Goal: Task Accomplishment & Management: Use online tool/utility

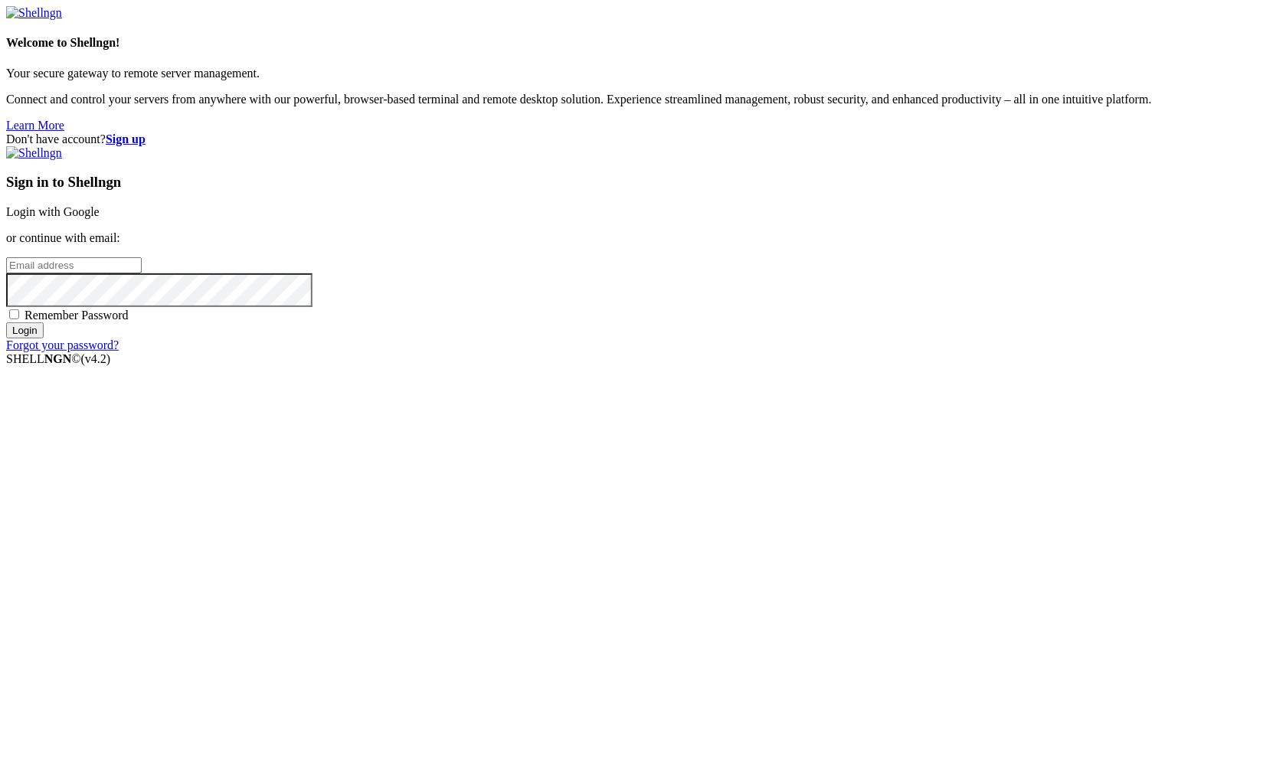
click at [142, 274] on input "email" at bounding box center [74, 265] width 136 height 16
type input "[PERSON_NAME][EMAIL_ADDRESS][PERSON_NAME][DOMAIN_NAME]"
click at [6, 323] on input "Login" at bounding box center [25, 331] width 38 height 16
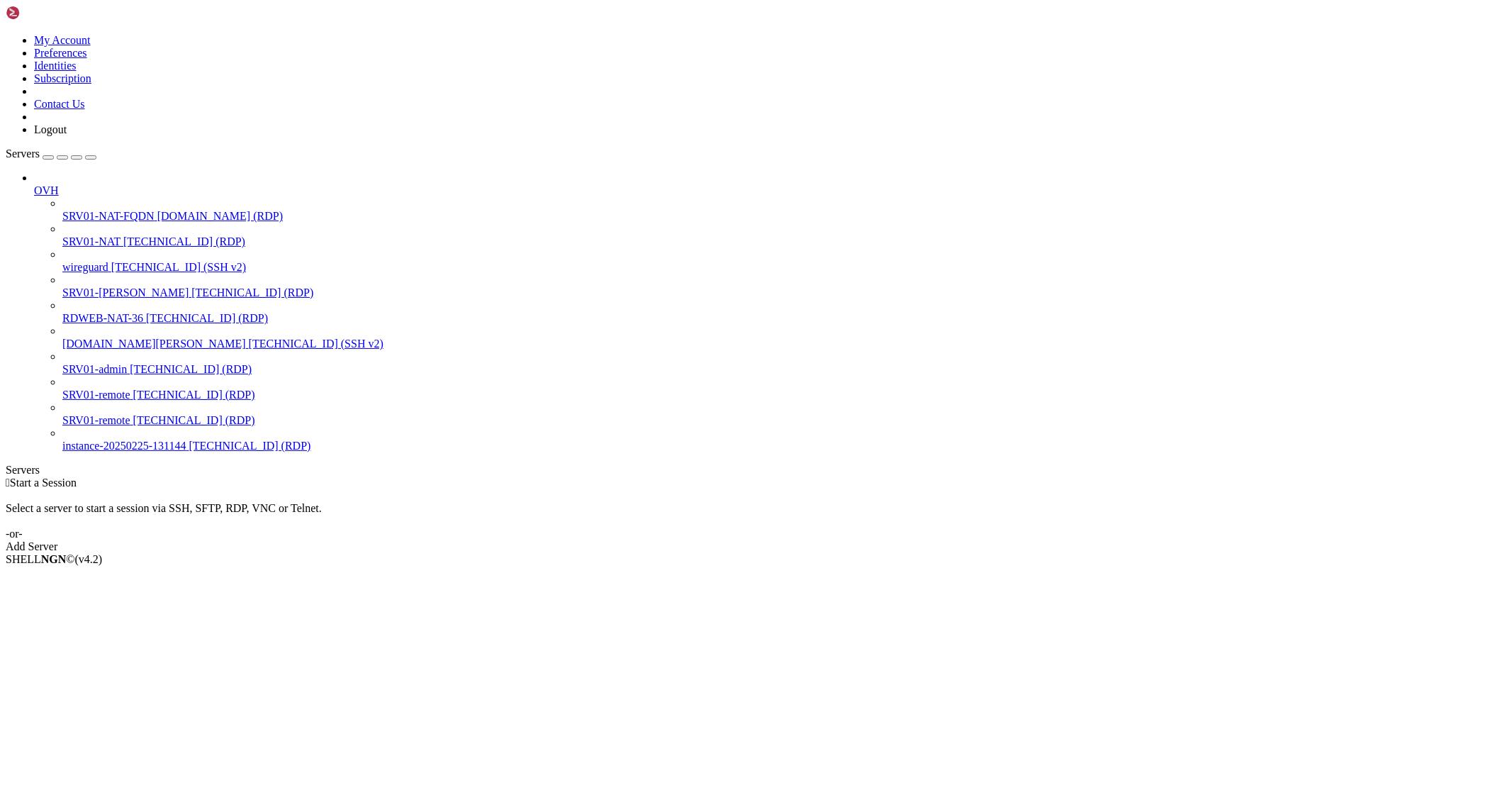
click at [62, 235] on icon at bounding box center [62, 235] width 0 height 0
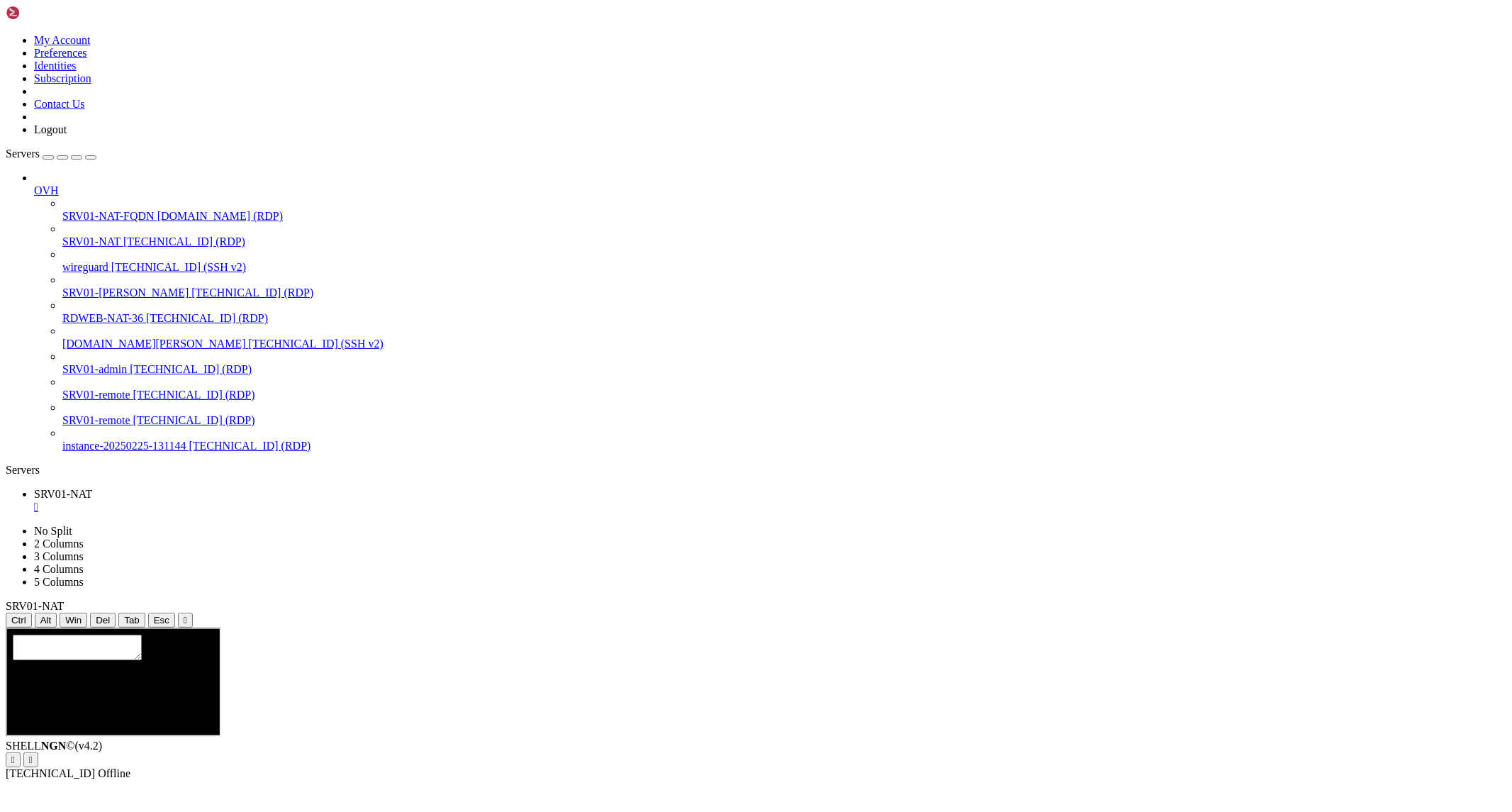
click at [91, 157] on icon "button" at bounding box center [91, 157] width 0 height 0
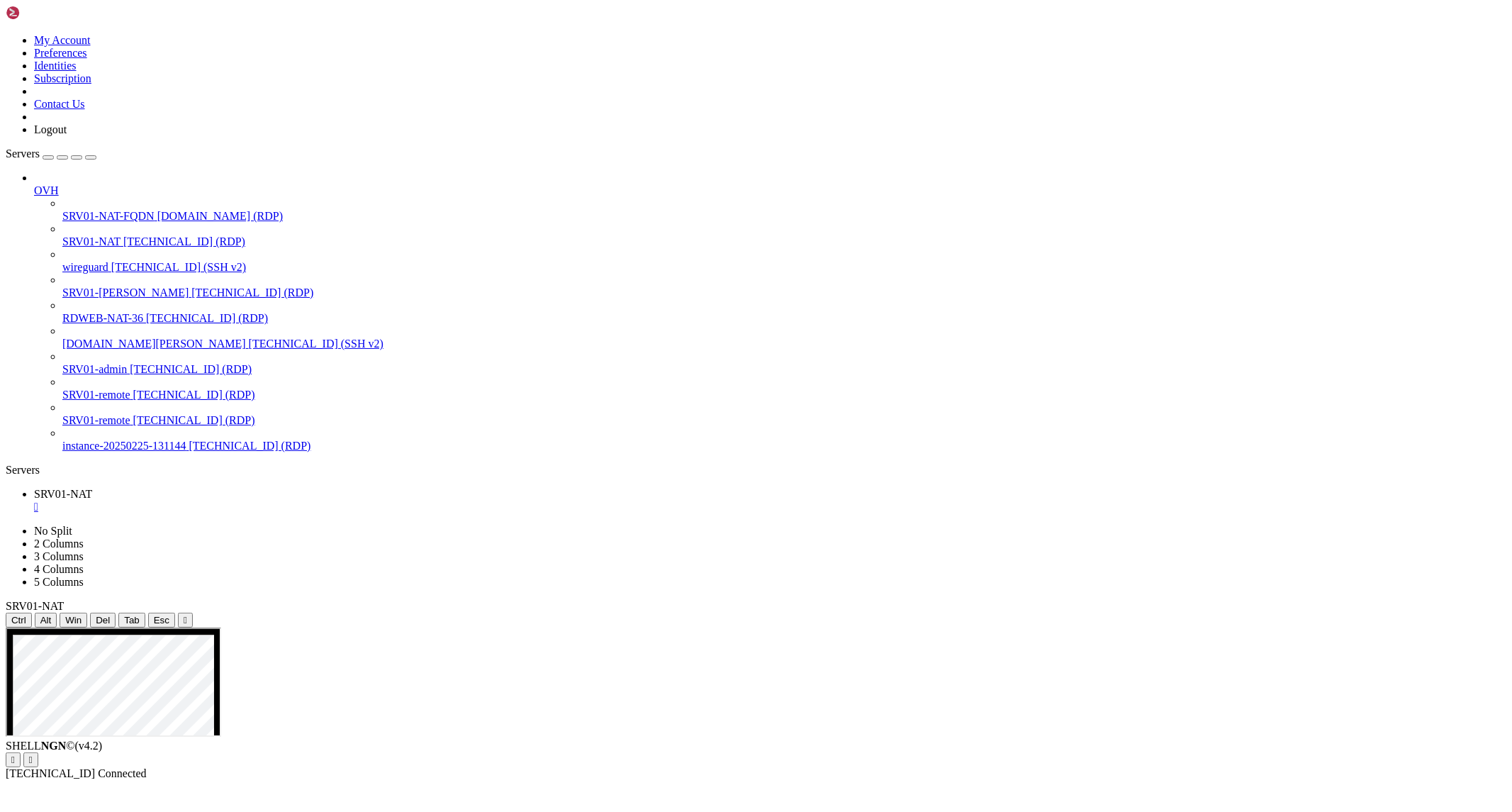
drag, startPoint x: 675, startPoint y: 1072, endPoint x: 725, endPoint y: 1069, distance: 50.1
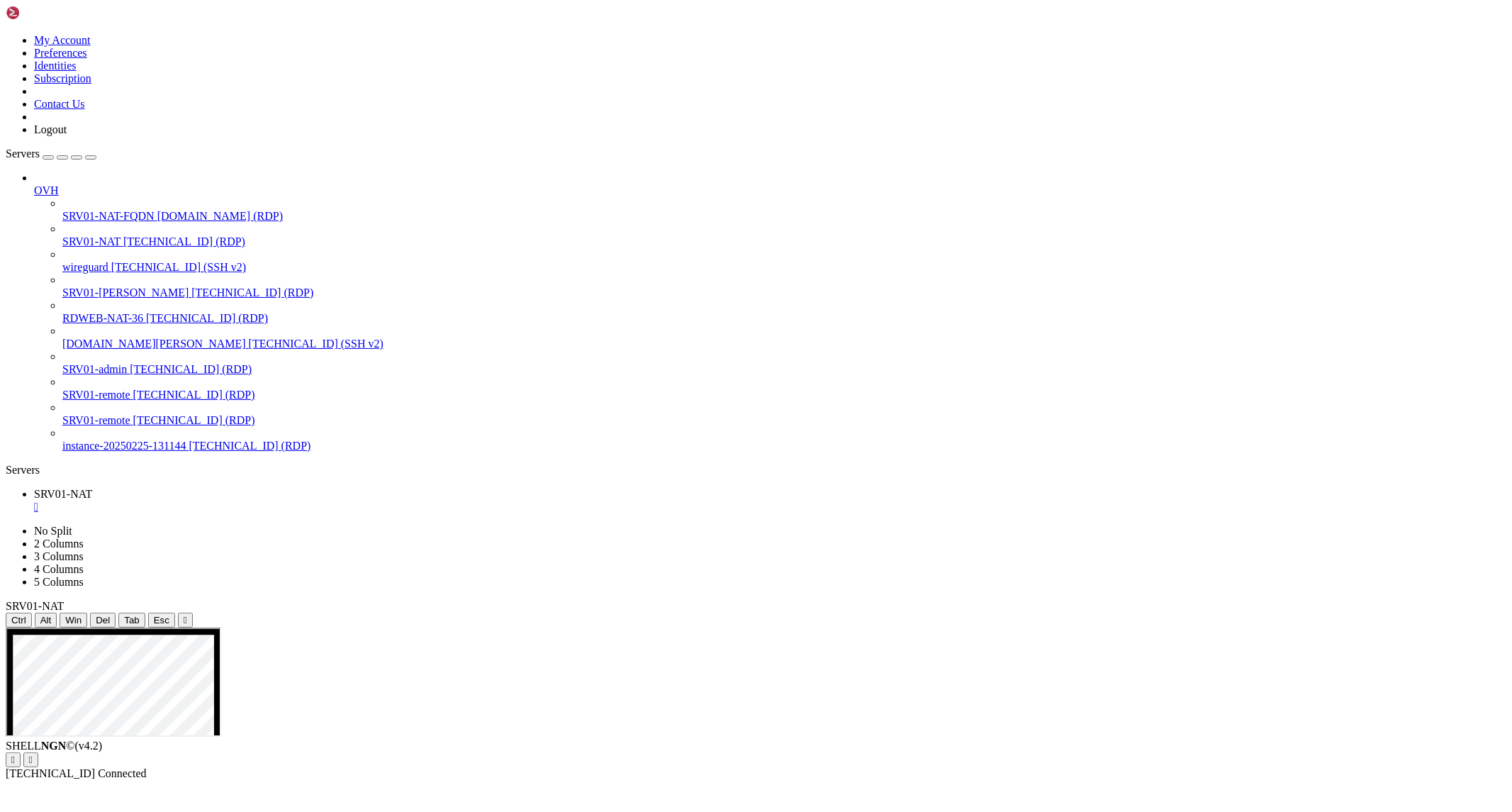
drag, startPoint x: 520, startPoint y: 1121, endPoint x: 454, endPoint y: 1286, distance: 177.7
drag, startPoint x: 453, startPoint y: 1279, endPoint x: 351, endPoint y: 1182, distance: 140.8
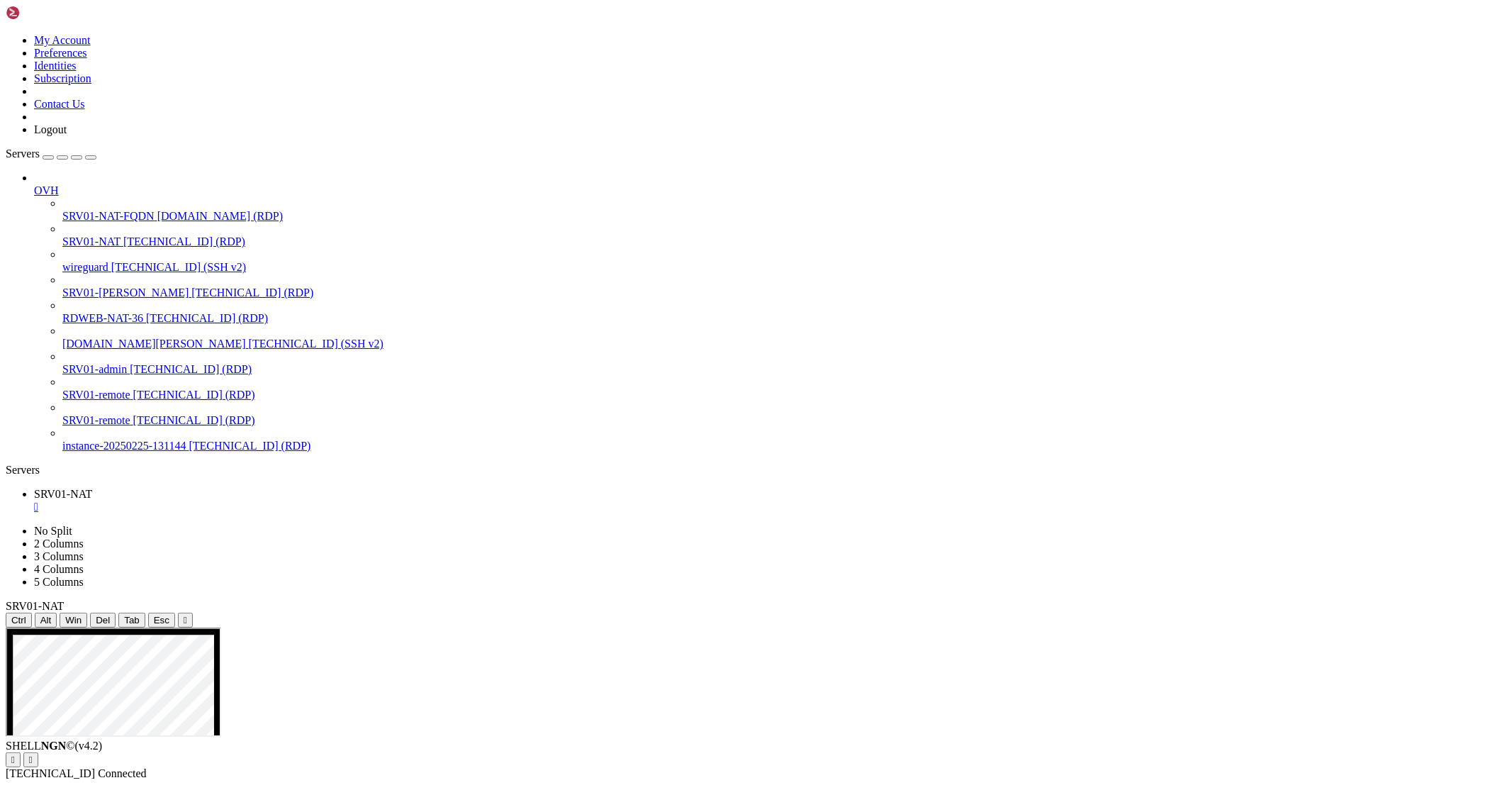
drag, startPoint x: 350, startPoint y: 1064, endPoint x: 558, endPoint y: 1299, distance: 313.8
